Goal: Information Seeking & Learning: Learn about a topic

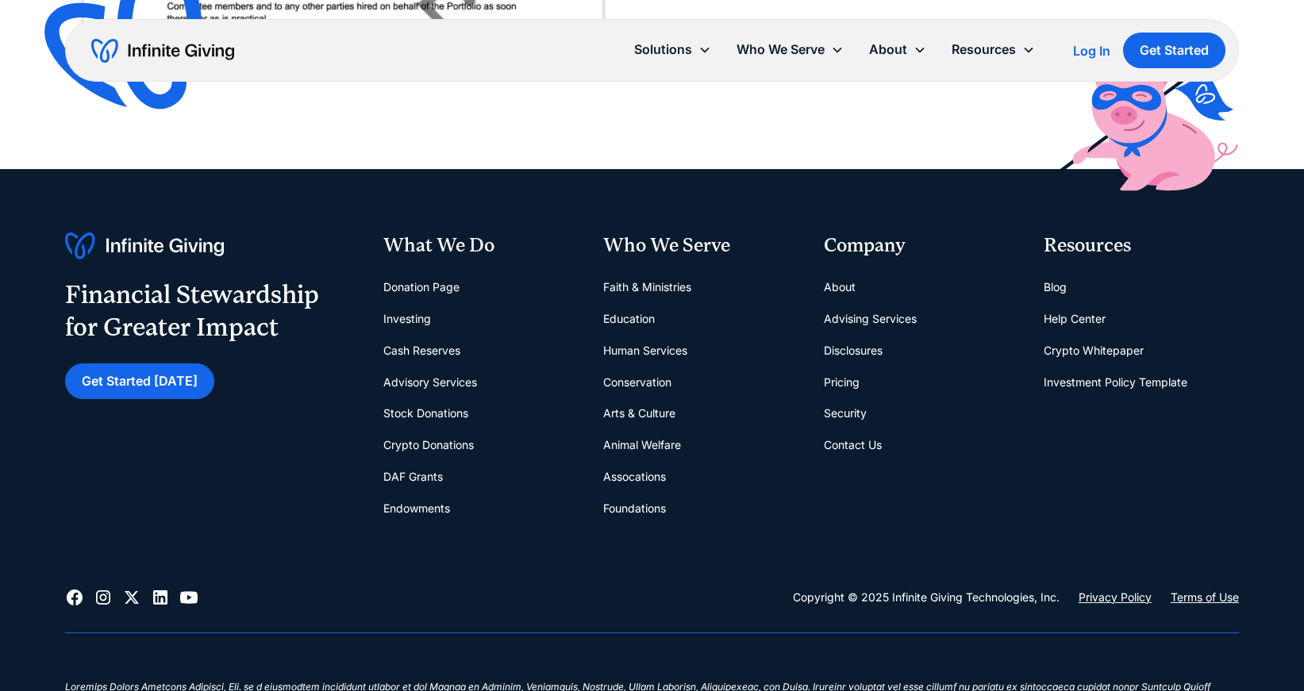
scroll to position [3983, 0]
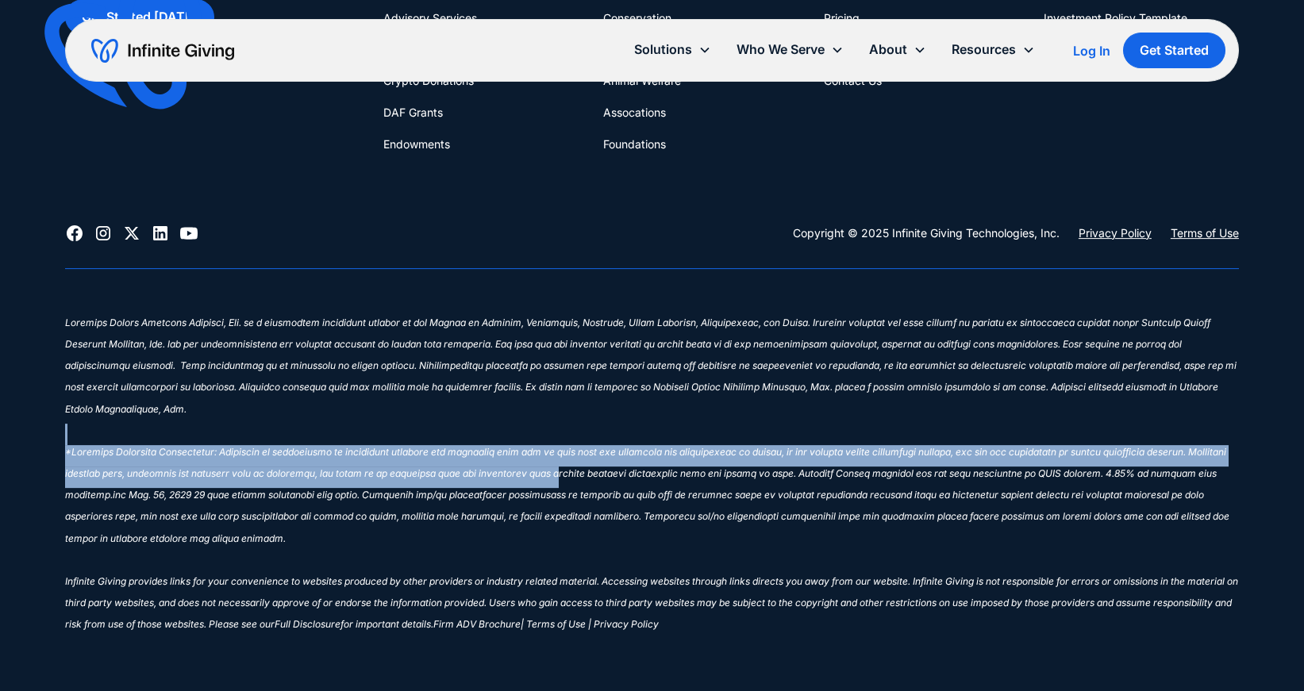
drag, startPoint x: 66, startPoint y: 422, endPoint x: 578, endPoint y: 447, distance: 512.4
click at [578, 447] on p "‍ Infinite Giving provides links for your convenience to websites produced by o…" at bounding box center [651, 478] width 1173 height 324
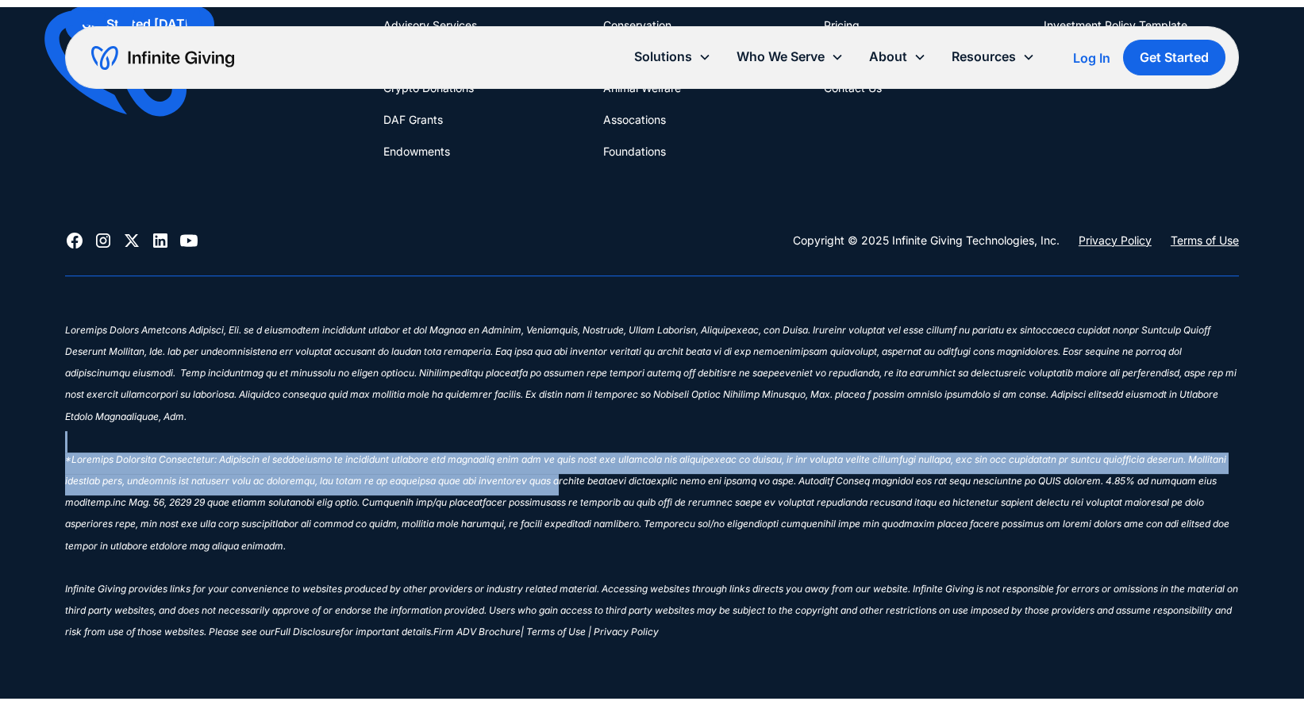
scroll to position [3970, 0]
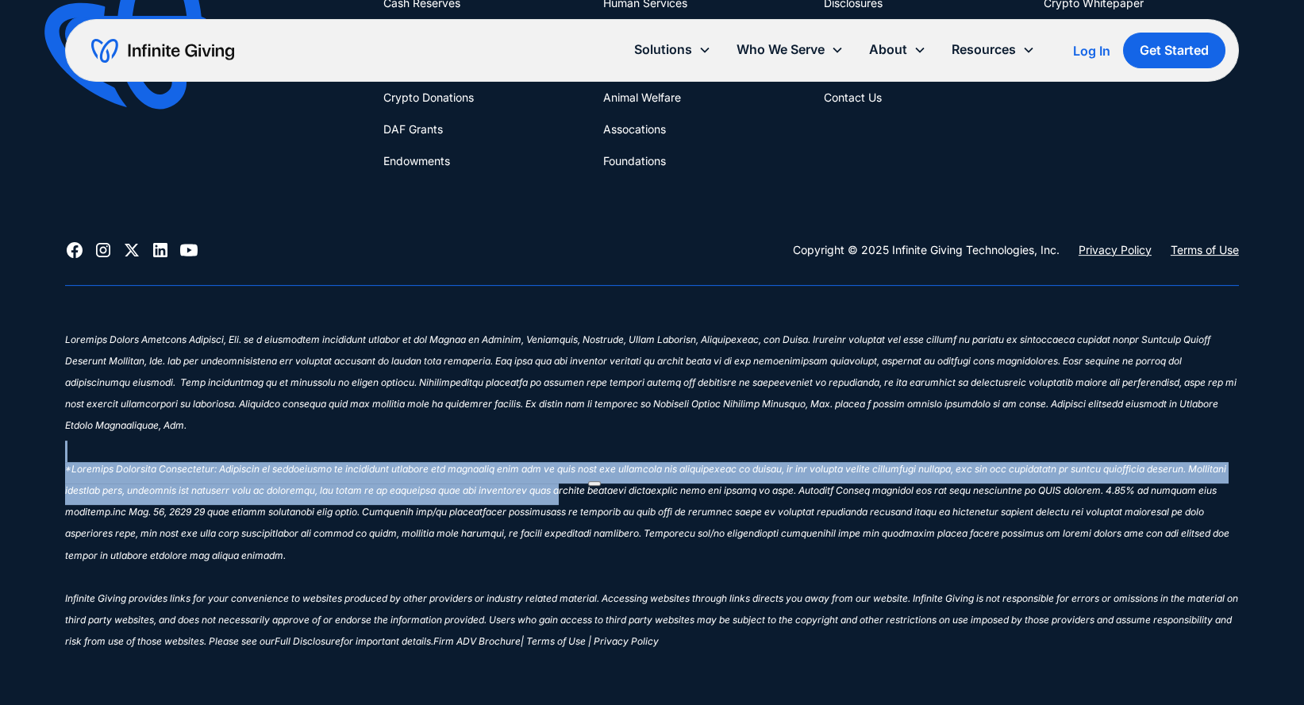
click at [511, 430] on p "‍ Infinite Giving provides links for your convenience to websites produced by o…" at bounding box center [651, 494] width 1173 height 324
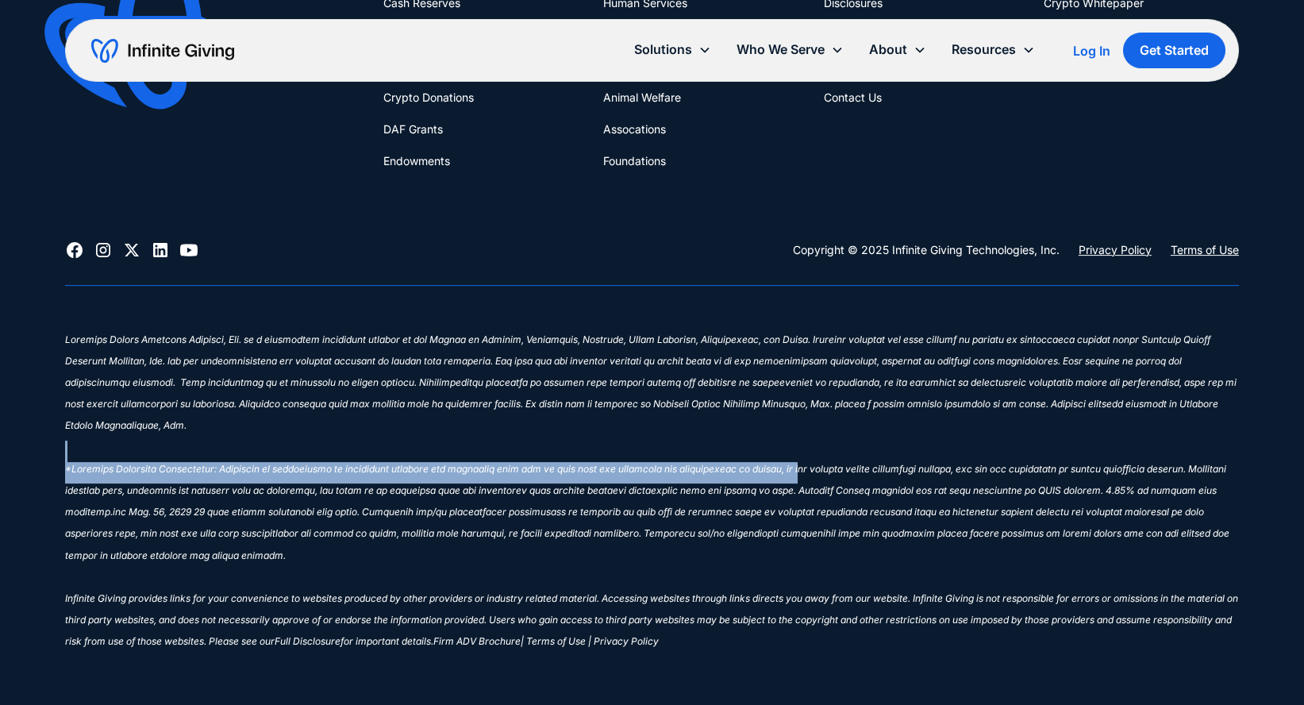
drag, startPoint x: 325, startPoint y: 432, endPoint x: 804, endPoint y: 459, distance: 479.9
click at [804, 459] on p "‍ Infinite Giving provides links for your convenience to websites produced by o…" at bounding box center [651, 494] width 1173 height 324
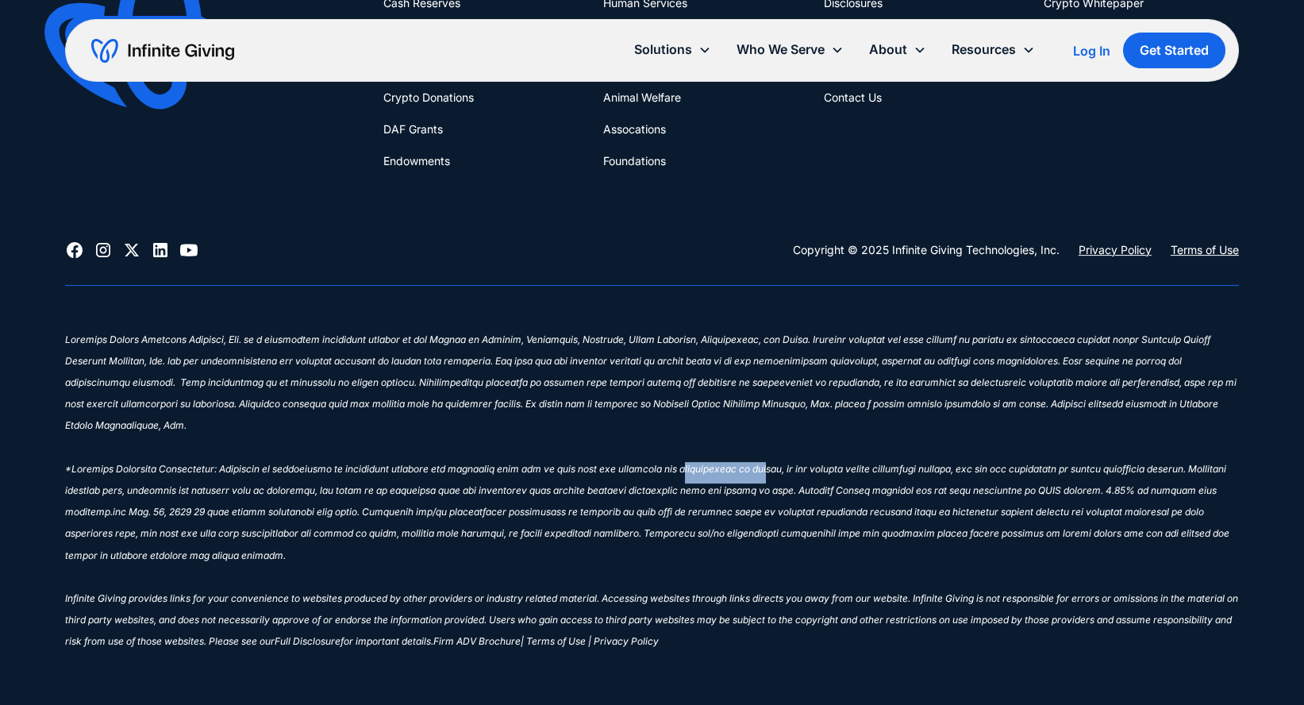
drag, startPoint x: 686, startPoint y: 440, endPoint x: 766, endPoint y: 440, distance: 80.1
click at [766, 440] on sup "‍ Infinite Giving provides links for your convenience to websites produced by o…" at bounding box center [651, 490] width 1173 height 314
drag, startPoint x: 60, startPoint y: 449, endPoint x: 232, endPoint y: 449, distance: 171.4
click at [232, 449] on div "Financial Stewardship for Greater Impact Get Started [DATE] What We Do Donation…" at bounding box center [652, 274] width 1304 height 906
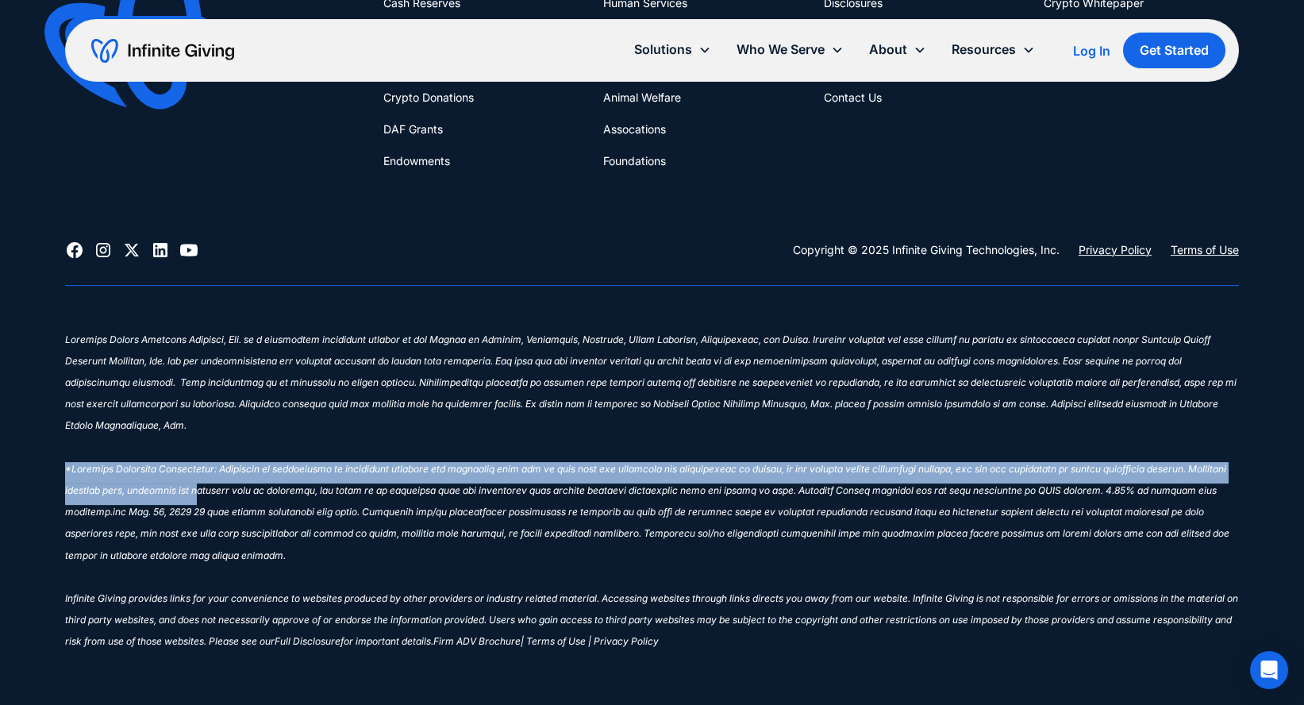
drag, startPoint x: 44, startPoint y: 442, endPoint x: 237, endPoint y: 468, distance: 195.3
click at [237, 468] on div "Financial Stewardship for Greater Impact Get Started [DATE] What We Do Donation…" at bounding box center [652, 274] width 1304 height 906
click at [237, 468] on sup "‍ Infinite Giving provides links for your convenience to websites produced by o…" at bounding box center [651, 490] width 1173 height 314
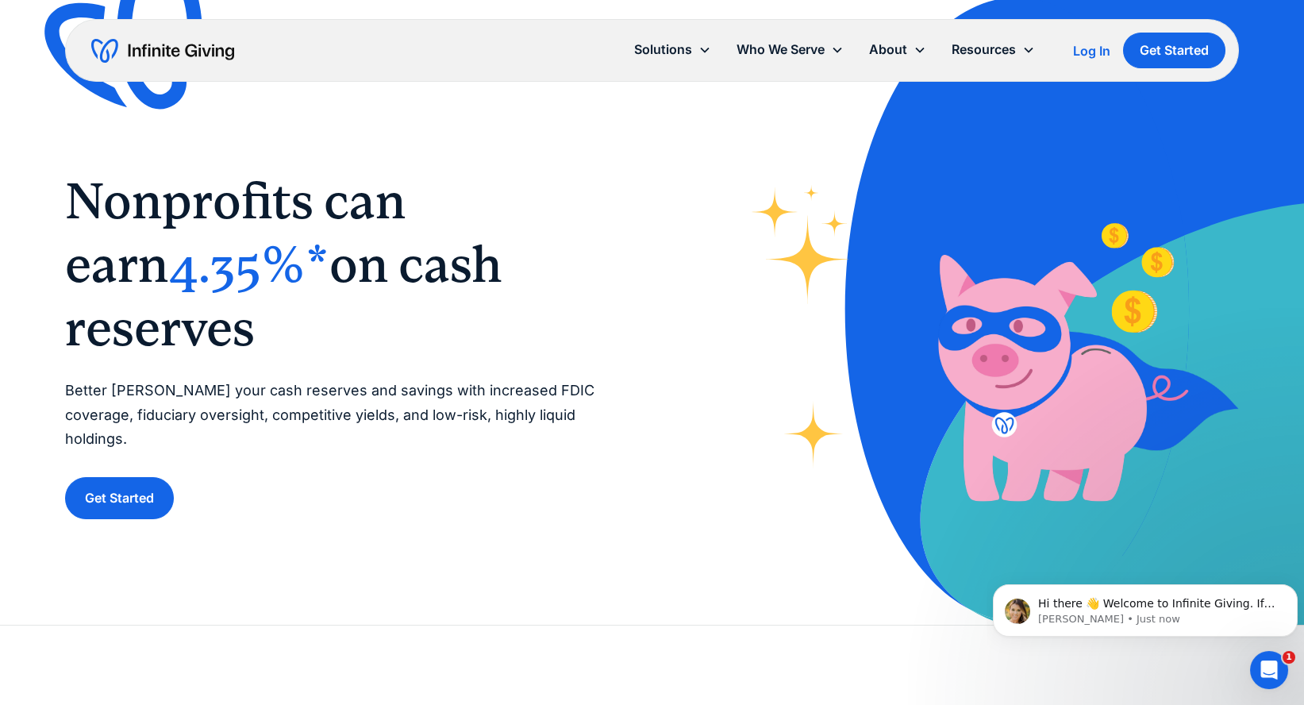
scroll to position [0, 0]
drag, startPoint x: 147, startPoint y: 313, endPoint x: 305, endPoint y: 316, distance: 157.9
click at [305, 316] on h1 "‍ Nonprofits can earn 4.35%* on cash reserves ‍" at bounding box center [342, 264] width 555 height 190
click at [305, 316] on span "on cash reserves" at bounding box center [283, 296] width 437 height 122
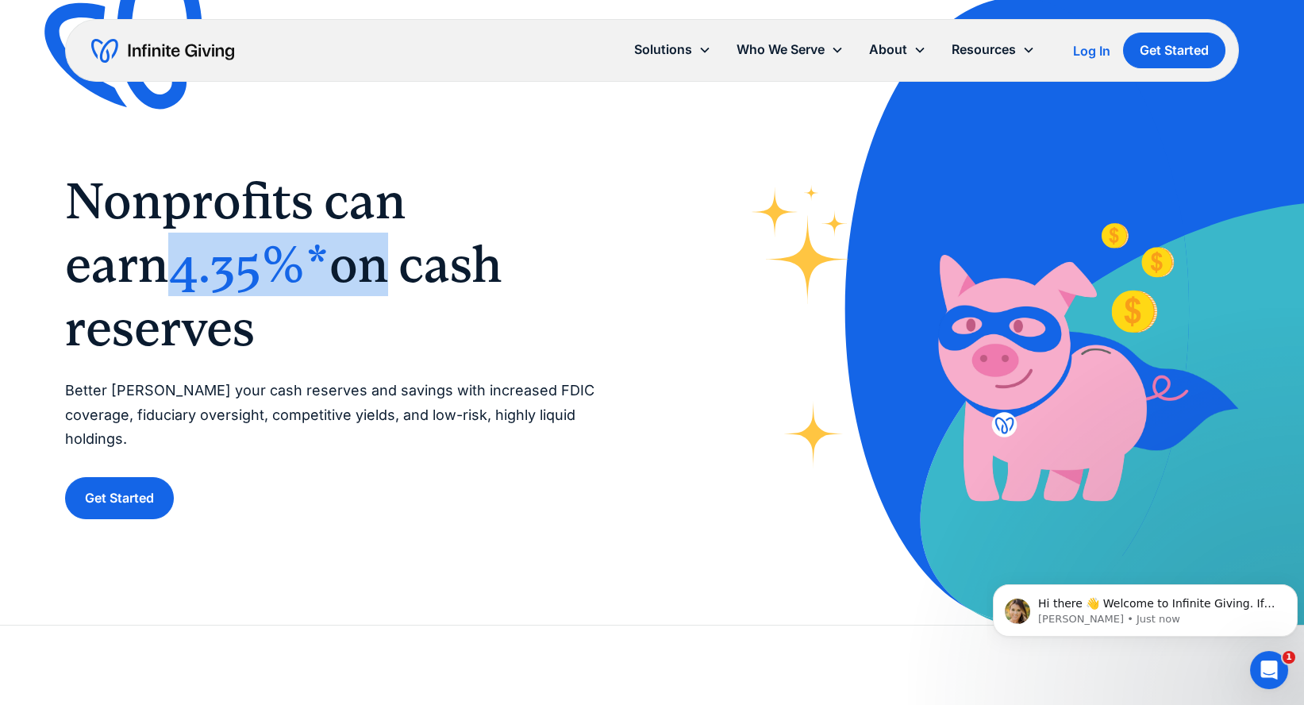
click at [0, 324] on div "‍ Nonprofits can earn 4.35%* on cash reserves ‍ Better [PERSON_NAME] your cash …" at bounding box center [652, 312] width 1304 height 624
click at [168, 284] on span "4.35%*" at bounding box center [248, 264] width 161 height 59
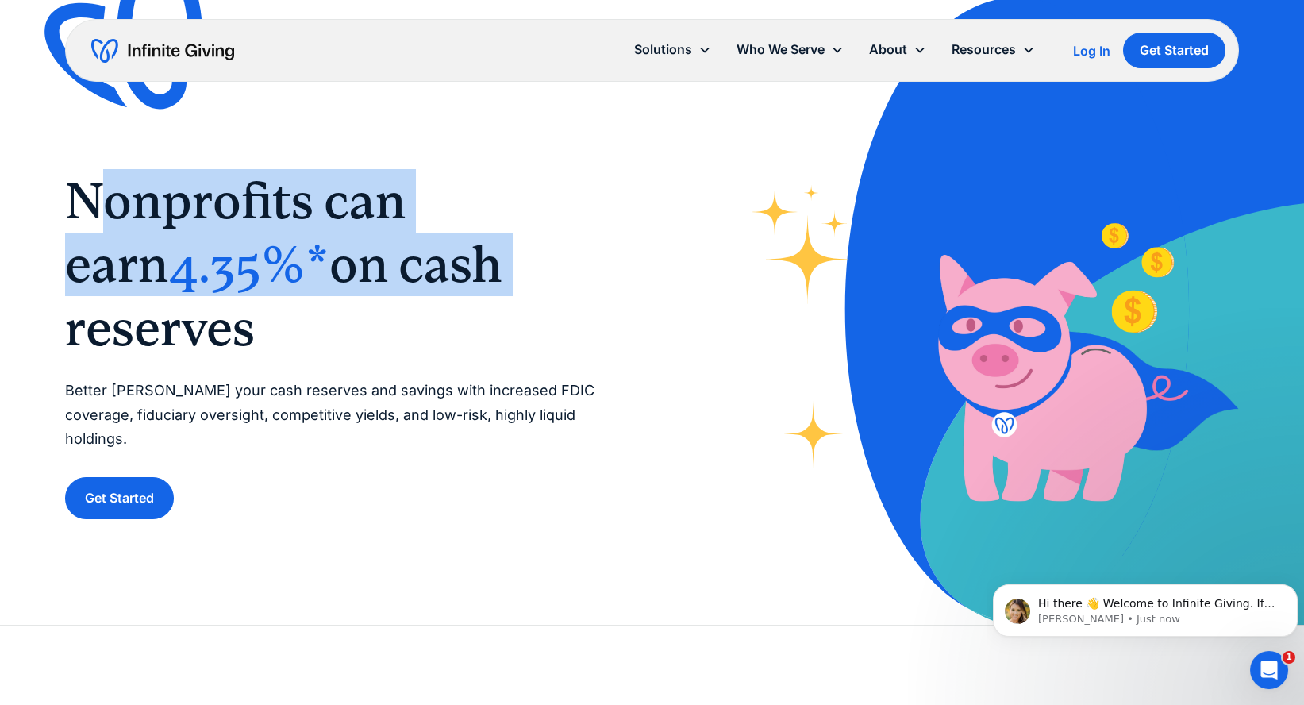
drag, startPoint x: 88, startPoint y: 234, endPoint x: 424, endPoint y: 292, distance: 340.6
click at [424, 292] on h1 "‍ Nonprofits can earn 4.35%* on cash reserves ‍" at bounding box center [342, 264] width 555 height 190
click at [424, 292] on span "on cash reserves" at bounding box center [283, 296] width 437 height 122
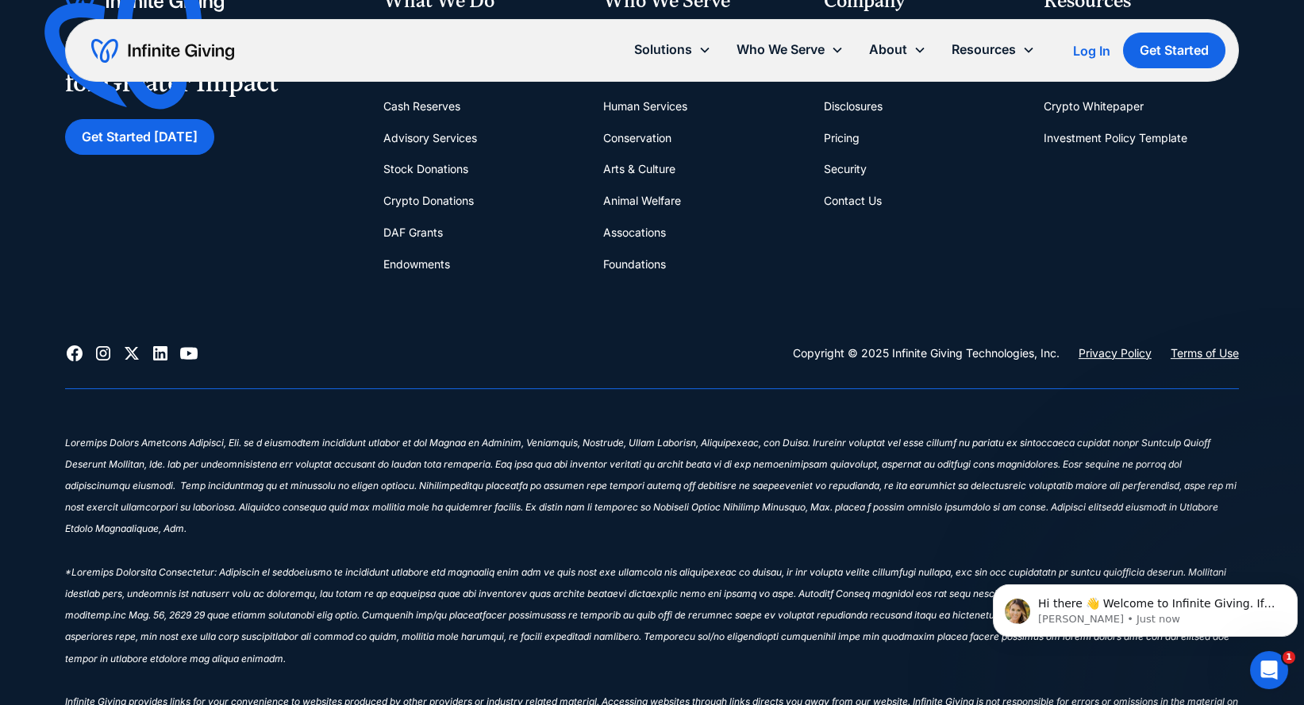
scroll to position [3970, 0]
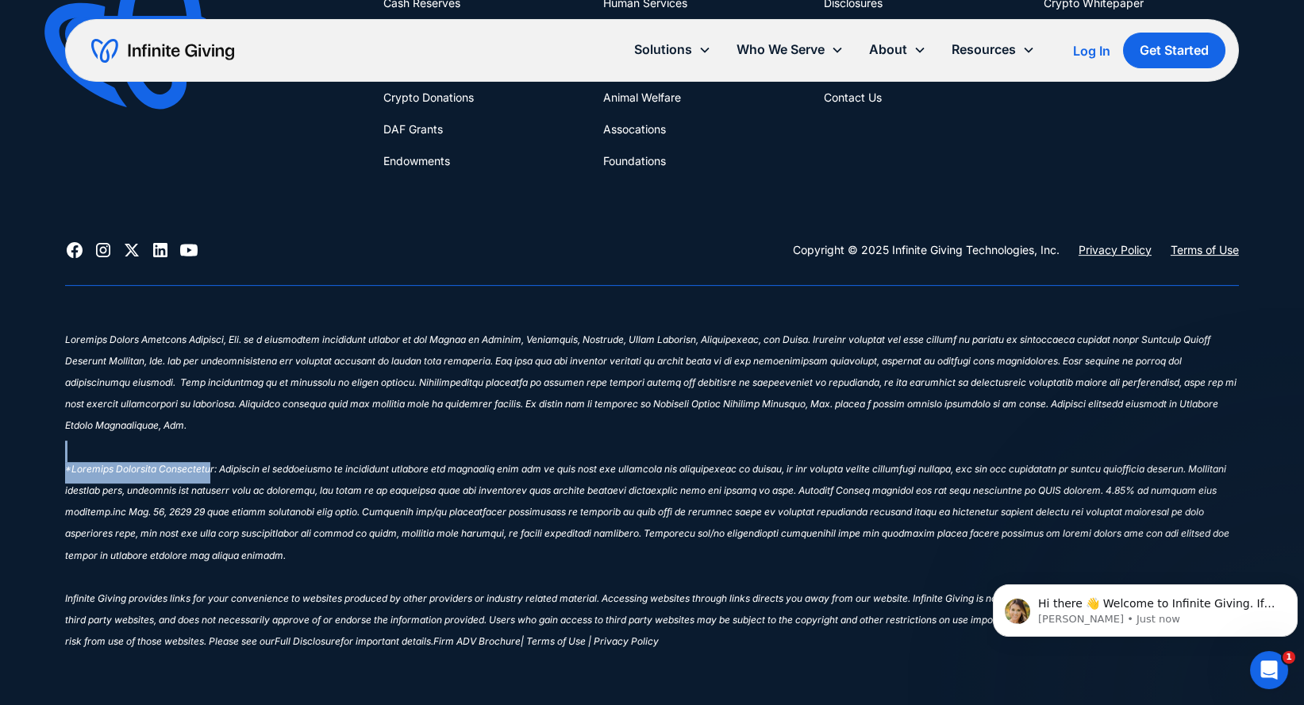
drag, startPoint x: 99, startPoint y: 418, endPoint x: 200, endPoint y: 447, distance: 104.9
click at [202, 447] on p "‍ Infinite Giving provides links for your convenience to websites produced by o…" at bounding box center [651, 494] width 1173 height 324
click at [140, 440] on sup "‍ Infinite Giving provides links for your convenience to websites produced by o…" at bounding box center [651, 490] width 1173 height 314
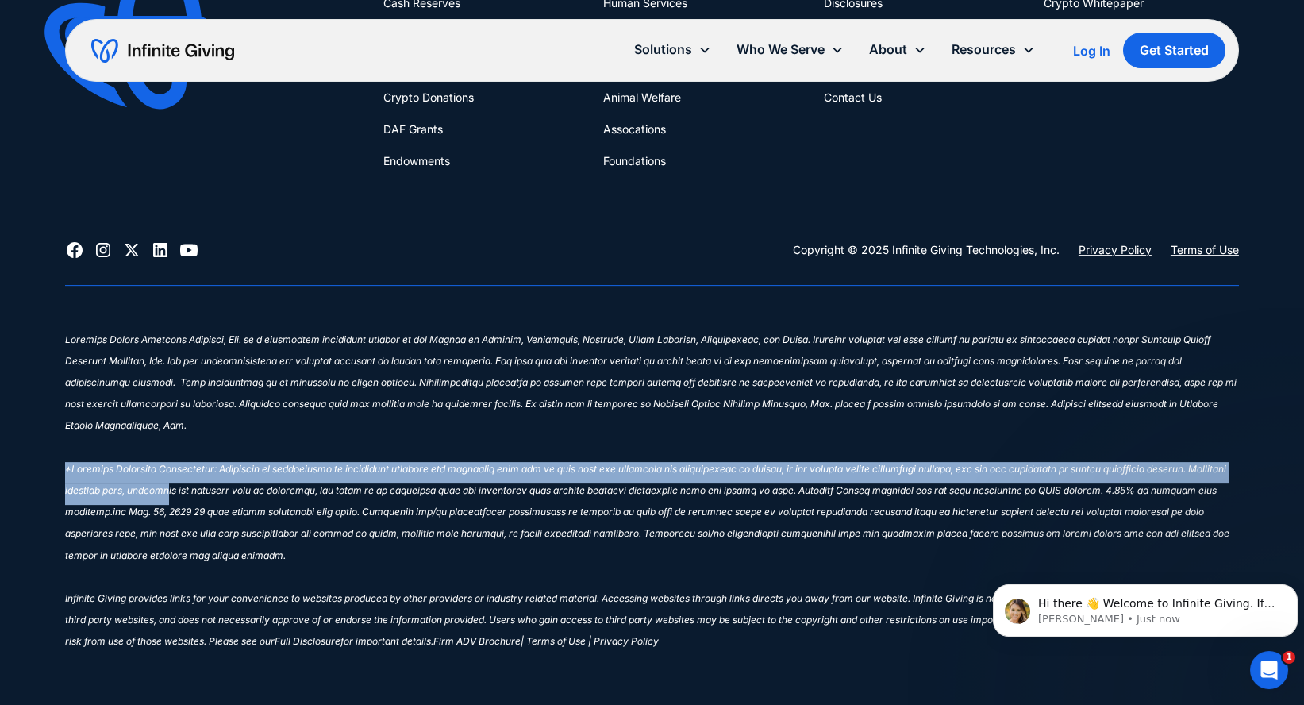
drag, startPoint x: 54, startPoint y: 449, endPoint x: 201, endPoint y: 463, distance: 147.4
click at [201, 463] on div "Financial Stewardship for Greater Impact Get Started [DATE] What We Do Donation…" at bounding box center [652, 274] width 1304 height 906
click at [49, 451] on div "Financial Stewardship for Greater Impact Get Started [DATE] What We Do Donation…" at bounding box center [652, 274] width 1304 height 906
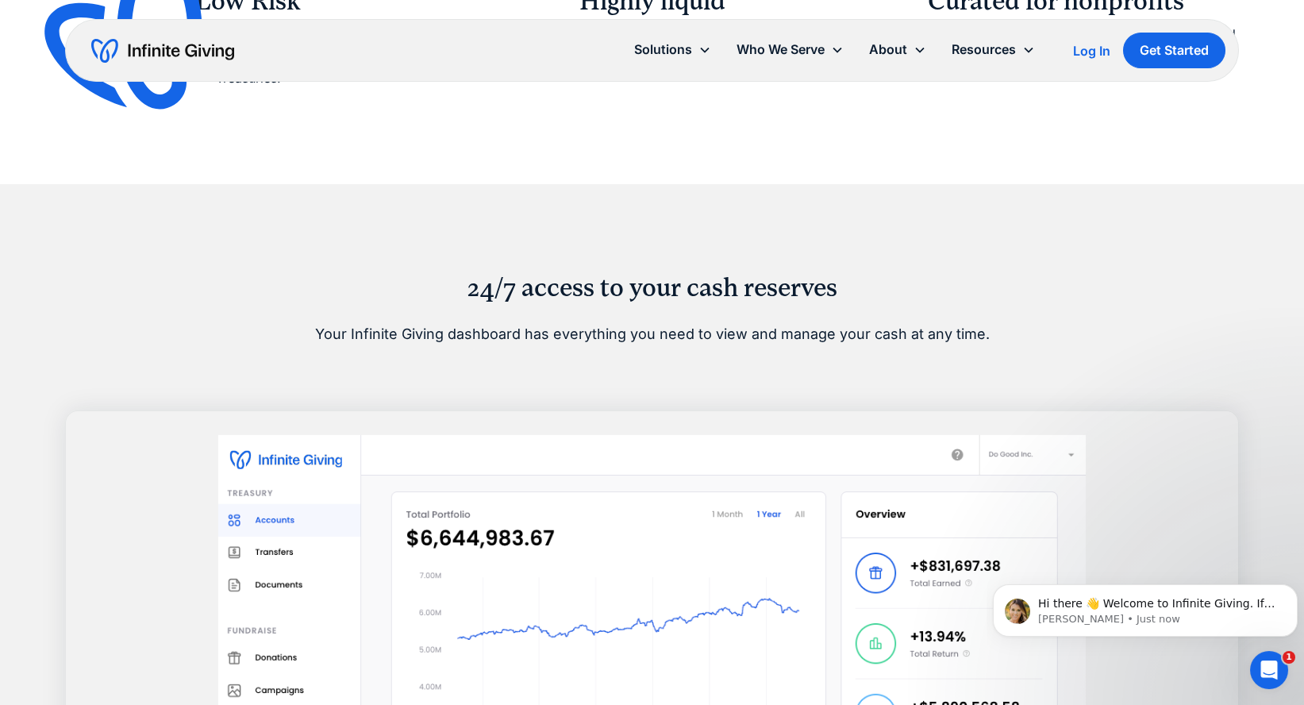
scroll to position [1234, 0]
